Goal: Answer question/provide support

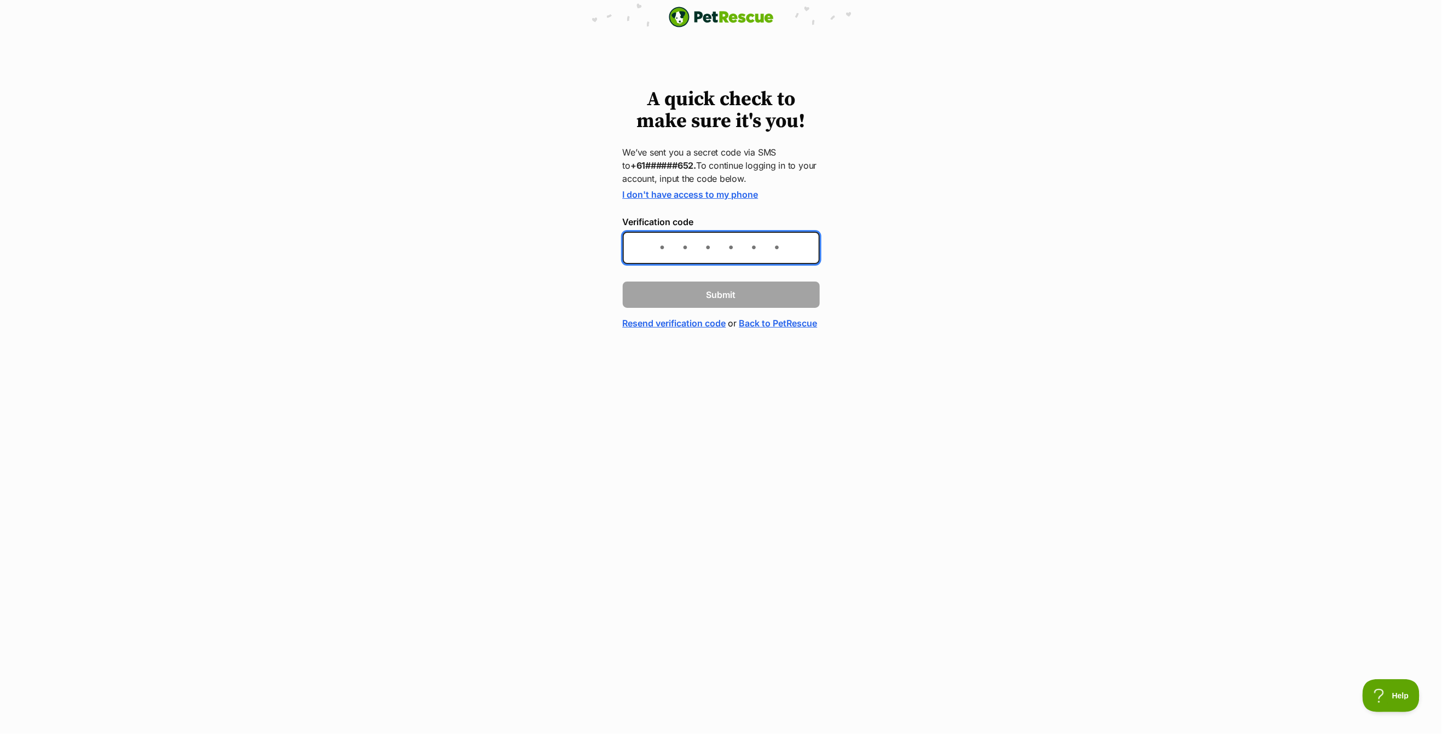
click at [693, 255] on input "Verification code" at bounding box center [721, 248] width 197 height 32
type input "399907"
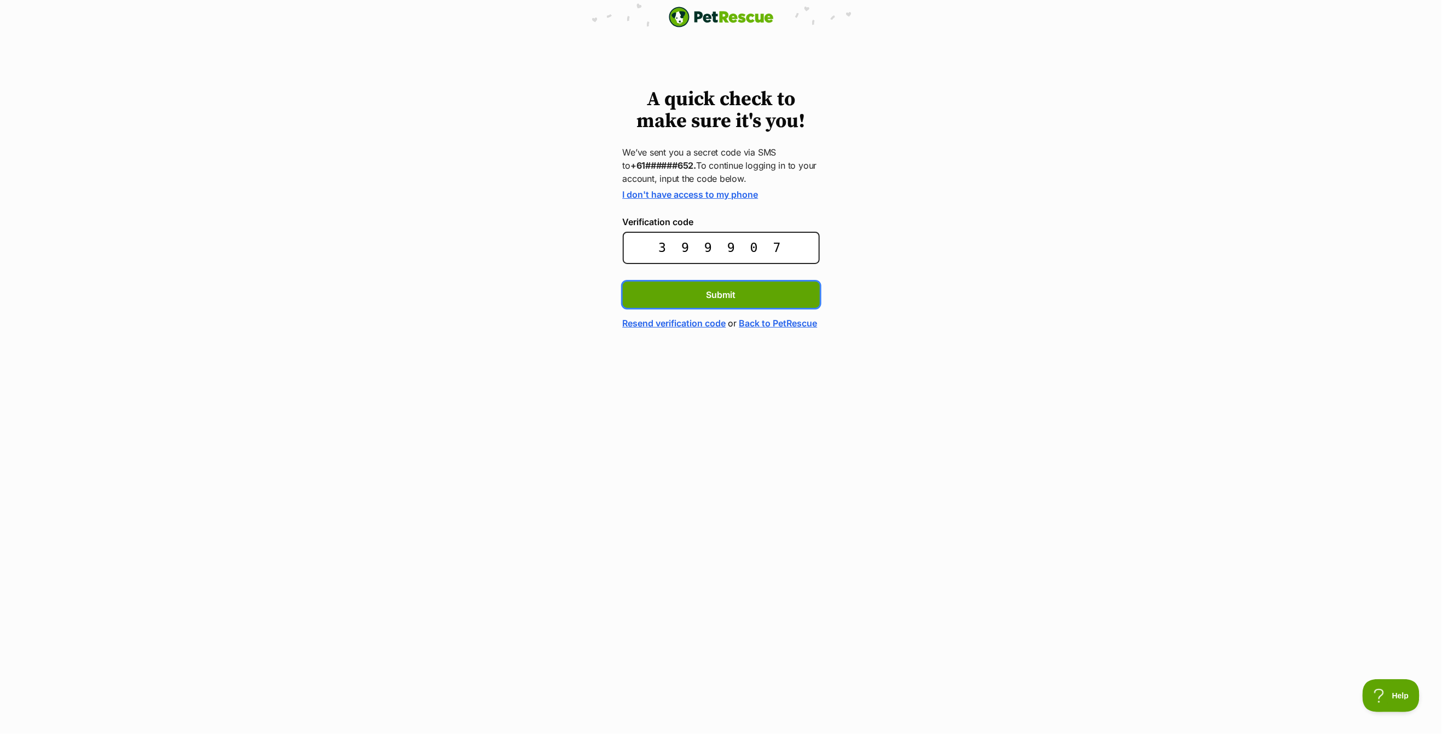
click at [623, 281] on button "Submit" at bounding box center [721, 294] width 197 height 26
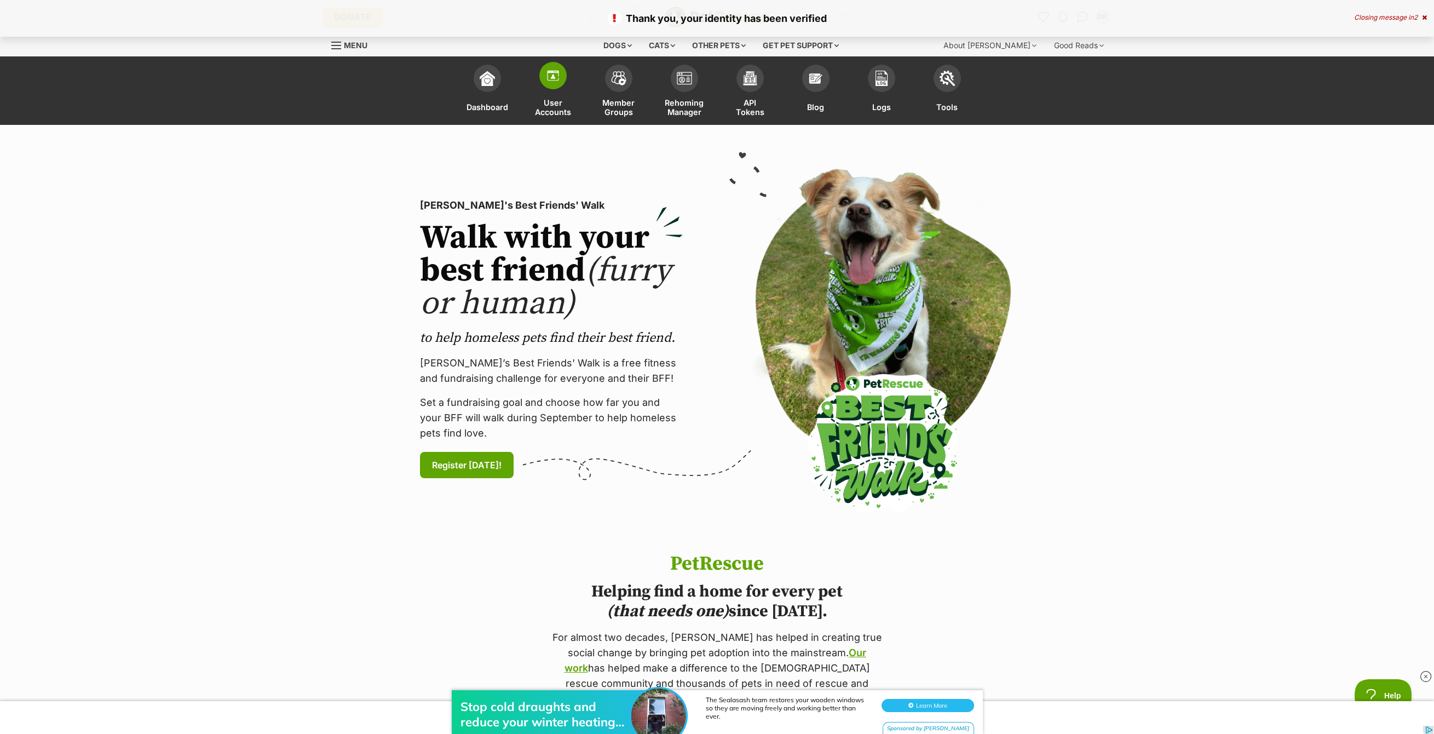
click at [544, 82] on span at bounding box center [552, 75] width 27 height 27
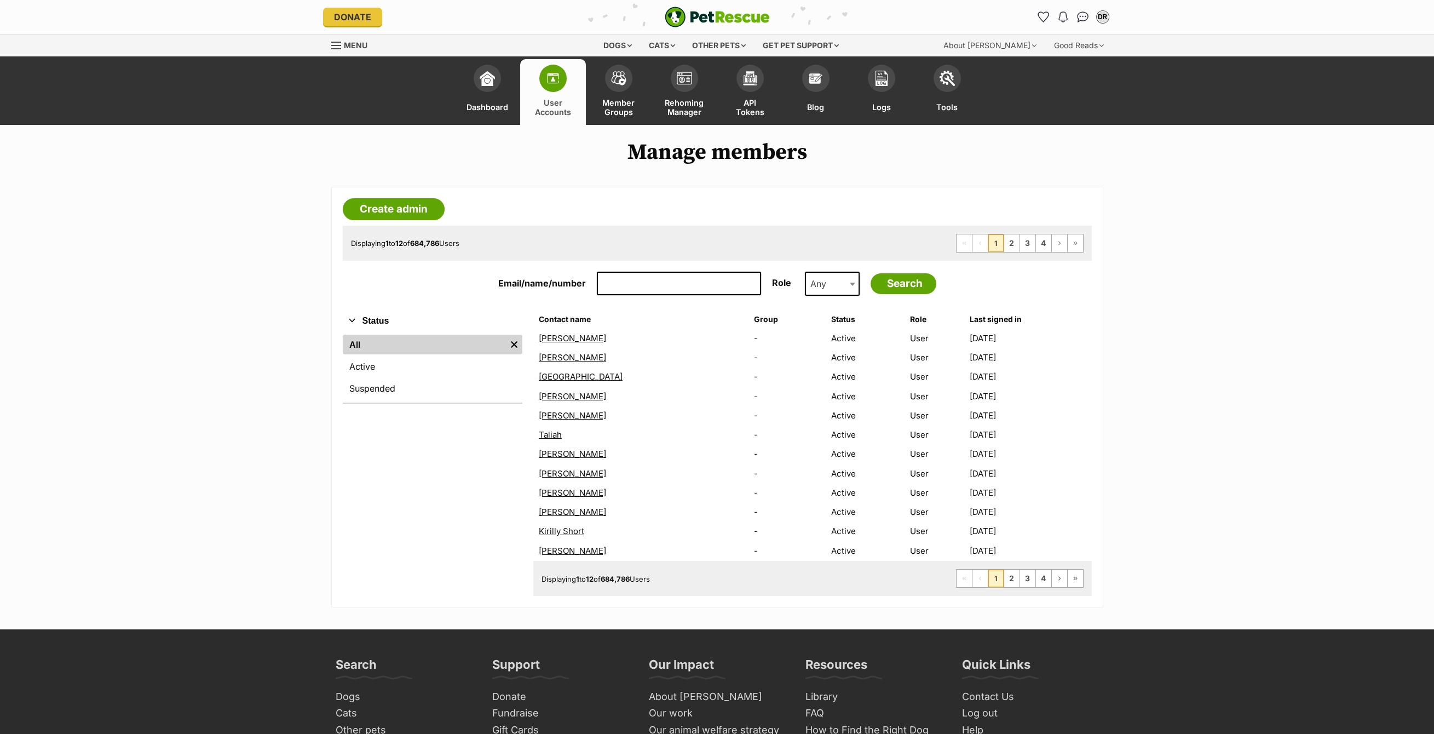
click at [680, 286] on input "Email/name/number" at bounding box center [679, 284] width 164 height 24
paste input "e.ds77@yahoo.com.au"
type input "e.ds77@yahoo.com.au"
click at [870, 273] on input "Search" at bounding box center [903, 283] width 66 height 21
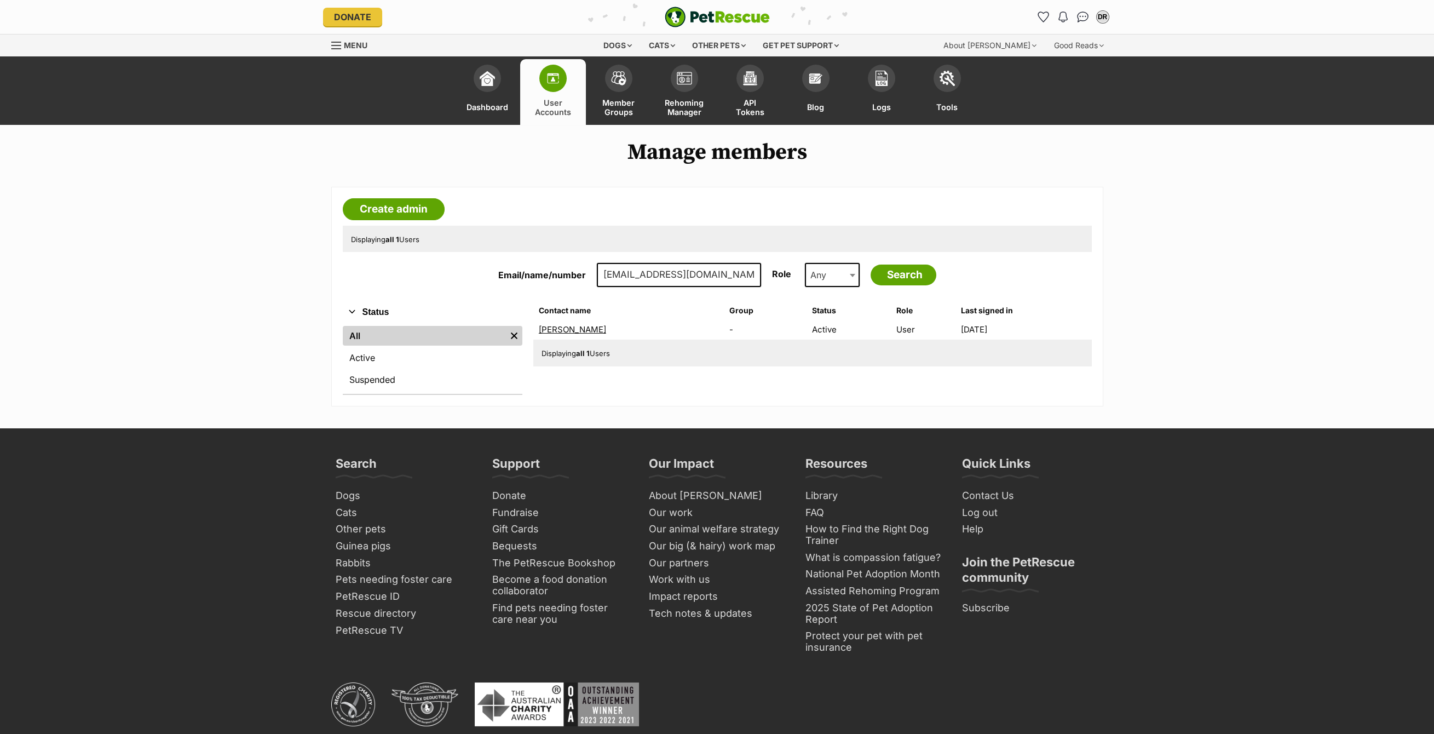
click at [568, 327] on link "Evan Douglas-Smith" at bounding box center [572, 329] width 67 height 10
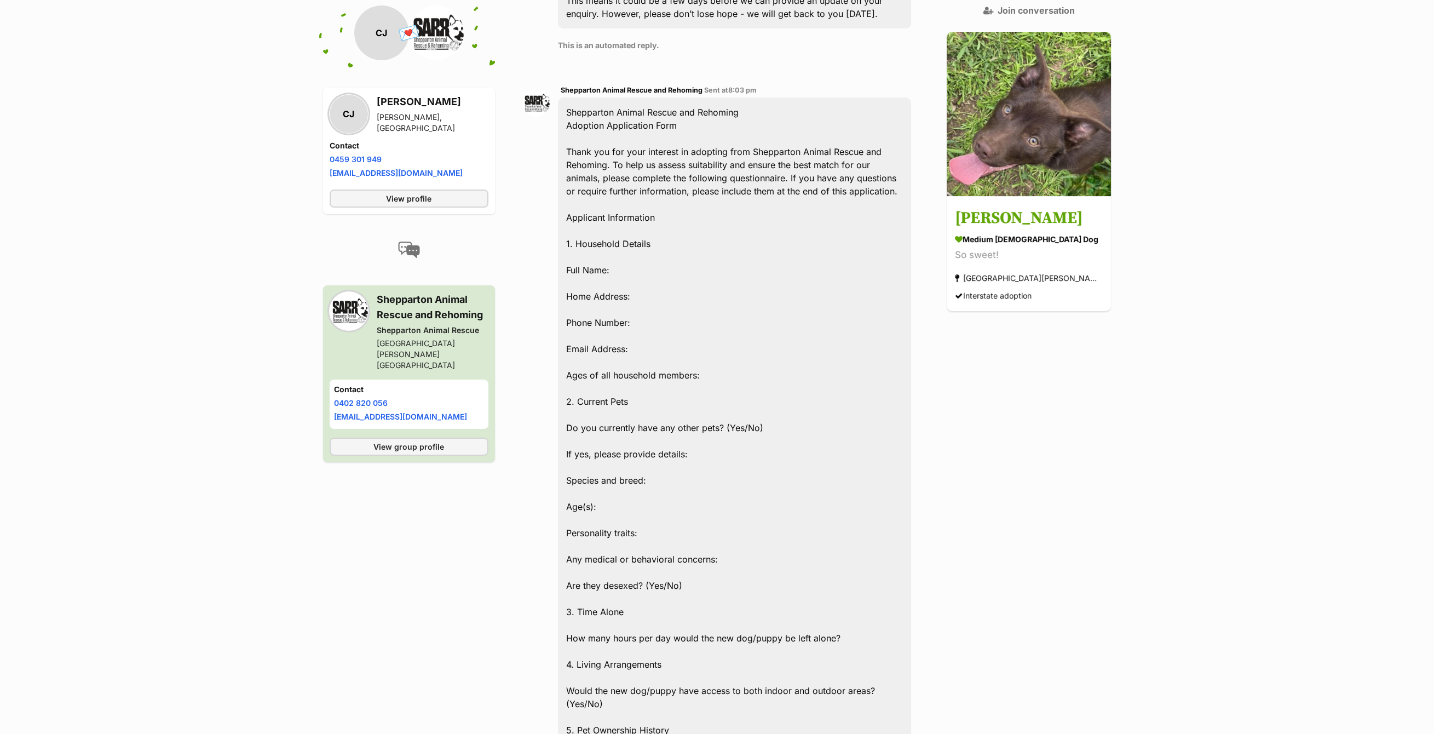
scroll to position [391, 0]
